Goal: Task Accomplishment & Management: Use online tool/utility

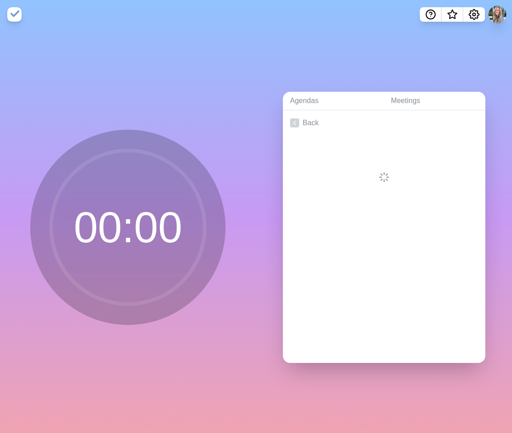
click at [282, 46] on div "Agendas Meetings Back" at bounding box center [384, 231] width 256 height 404
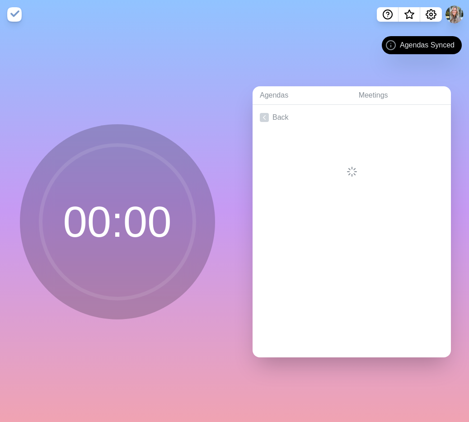
click at [362, 146] on div at bounding box center [352, 153] width 198 height 47
click at [268, 114] on icon at bounding box center [264, 117] width 9 height 9
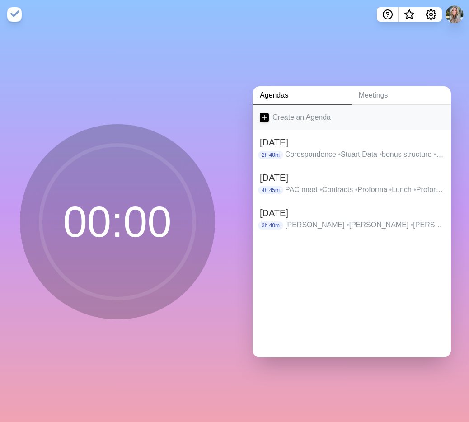
click at [274, 109] on link "Create an Agenda" at bounding box center [352, 117] width 198 height 25
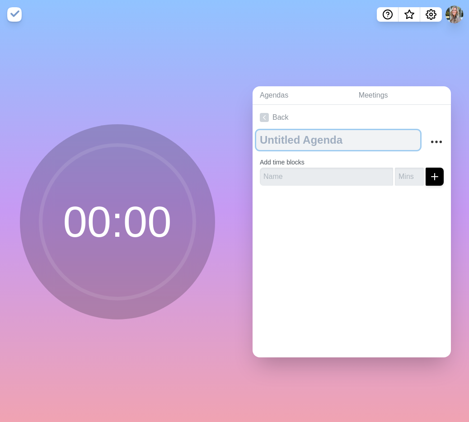
click at [287, 143] on textarea at bounding box center [338, 140] width 164 height 20
type textarea "SM Development Meeting"
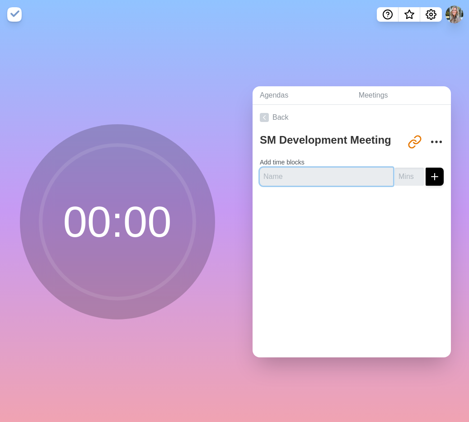
click at [322, 179] on input "text" at bounding box center [326, 177] width 133 height 18
type input "WIFFL"
click at [426, 168] on button "submit" at bounding box center [435, 177] width 18 height 18
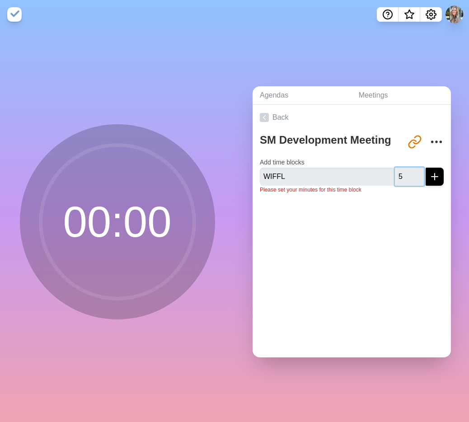
type input "5"
click at [426, 168] on button "submit" at bounding box center [435, 177] width 18 height 18
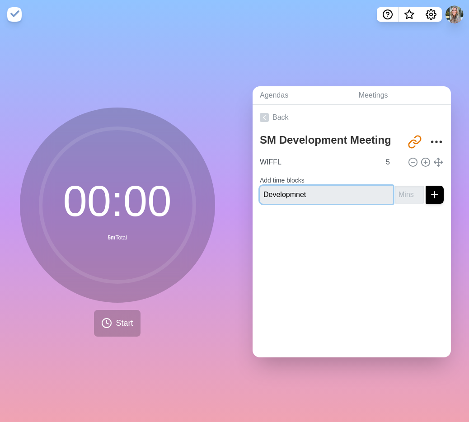
type input "Developmnet"
type input "25"
click at [301, 193] on input "Developmnet" at bounding box center [326, 195] width 133 height 18
type input "Development"
click at [426, 186] on button "submit" at bounding box center [435, 195] width 18 height 18
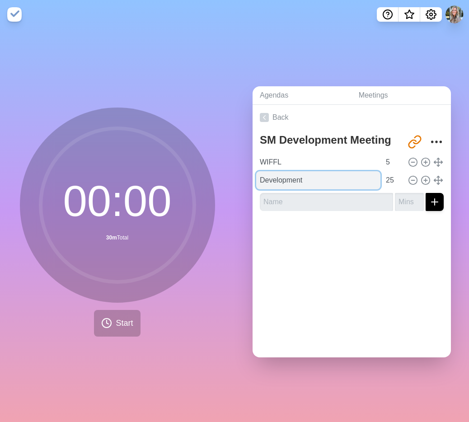
click at [313, 177] on input "Development" at bounding box center [318, 180] width 124 height 18
type input "Development 1"
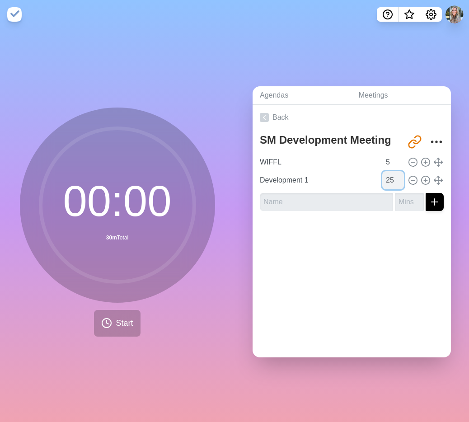
click at [389, 178] on input "25" at bounding box center [393, 180] width 22 height 18
type input "10"
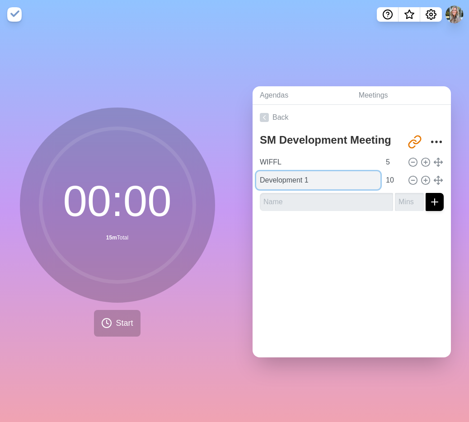
click at [331, 180] on input "Development 1" at bounding box center [318, 180] width 124 height 18
type input "Development 1- 6 measures"
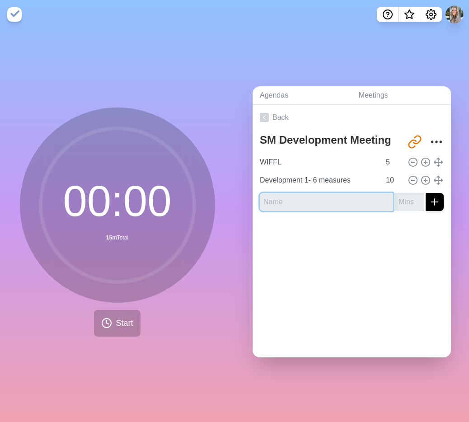
click at [303, 197] on input "text" at bounding box center [326, 202] width 133 height 18
type input "S"
type input "CSA 6 Measures"
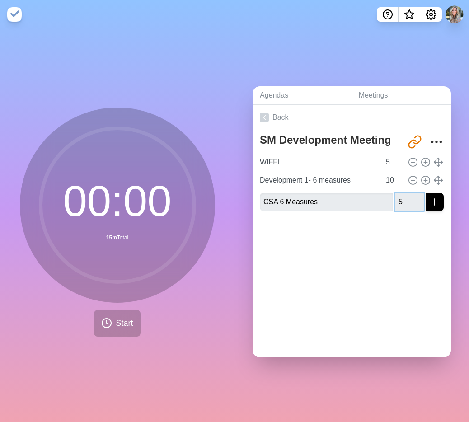
type input "5"
click at [426, 193] on button "submit" at bounding box center [435, 202] width 18 height 18
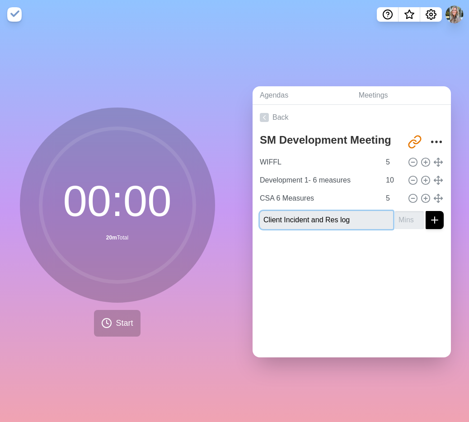
type input "Client Incident and Res log"
type input "10"
click at [426, 211] on button "submit" at bounding box center [435, 220] width 18 height 18
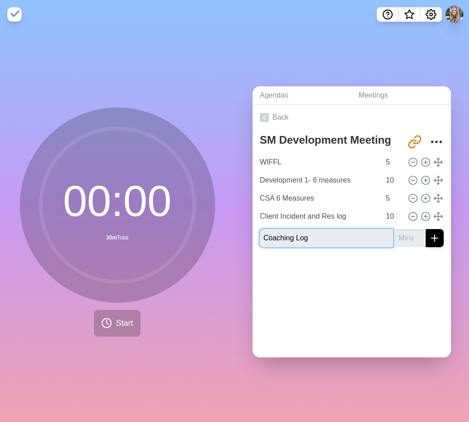
type input "Coaching Log"
type input "1"
type input "5"
click at [426, 229] on button "submit" at bounding box center [435, 238] width 18 height 18
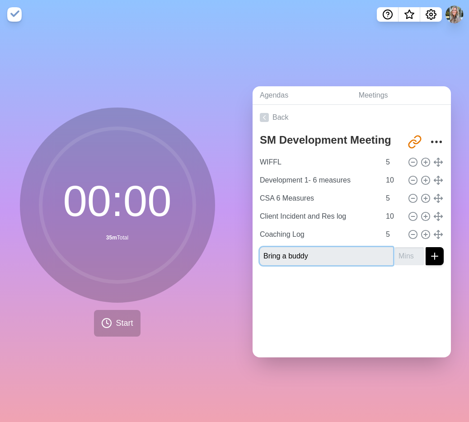
type input "Bring a buddy"
type input "5"
click at [426, 247] on button "submit" at bounding box center [435, 256] width 18 height 18
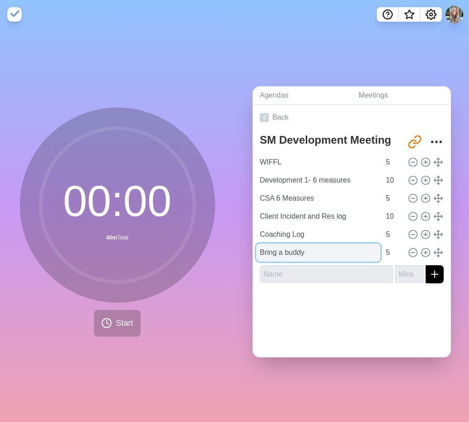
click at [307, 252] on input "Bring a buddy" at bounding box center [318, 253] width 124 height 18
type input "Bring a buddy (Push to next week?)"
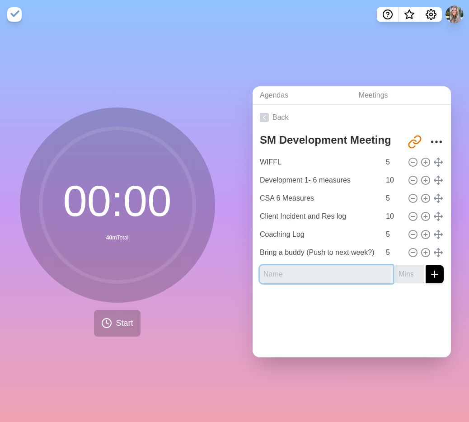
click at [324, 273] on input "text" at bounding box center [326, 274] width 133 height 18
type input "Wrap up/ Action Items"
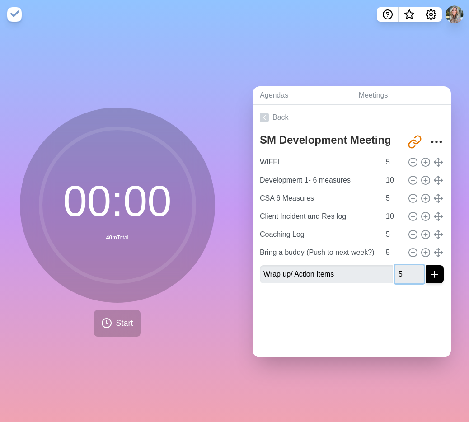
type input "5"
click at [426, 265] on button "submit" at bounding box center [435, 274] width 18 height 18
